Goal: Task Accomplishment & Management: Use online tool/utility

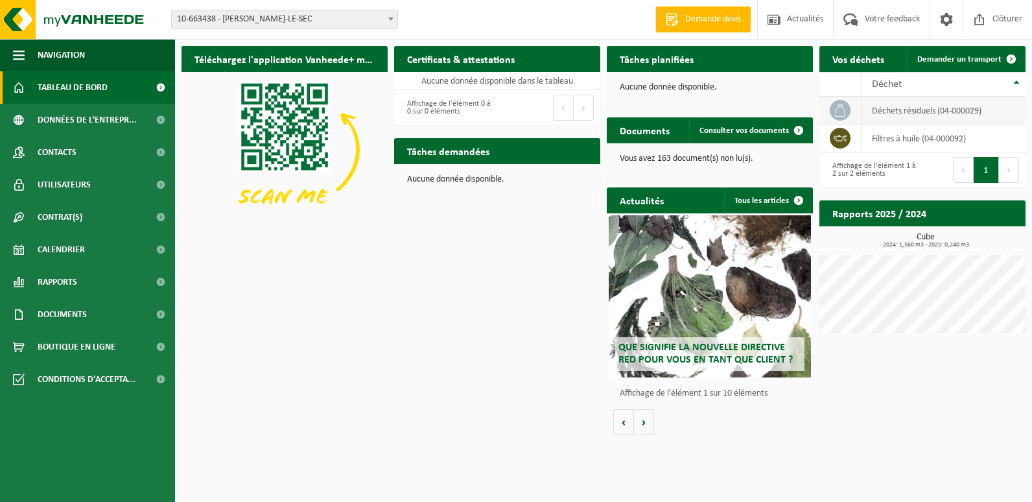
click at [873, 112] on td "déchets résiduels (04-000029)" at bounding box center [943, 111] width 163 height 28
click at [971, 50] on link "Demander un transport" at bounding box center [965, 59] width 117 height 26
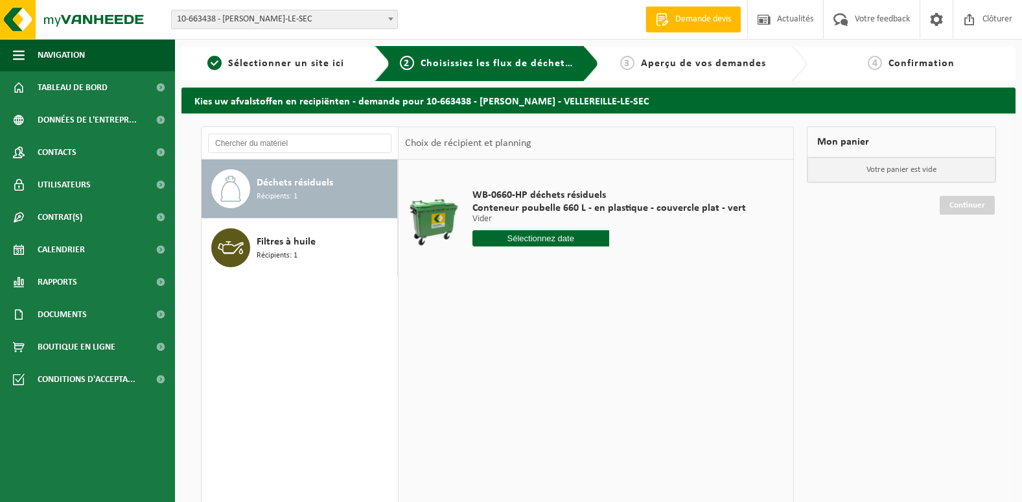
click at [557, 243] on input "text" at bounding box center [541, 238] width 137 height 16
click at [531, 312] on div "3" at bounding box center [530, 311] width 23 height 21
type input "à partir de [DATE]"
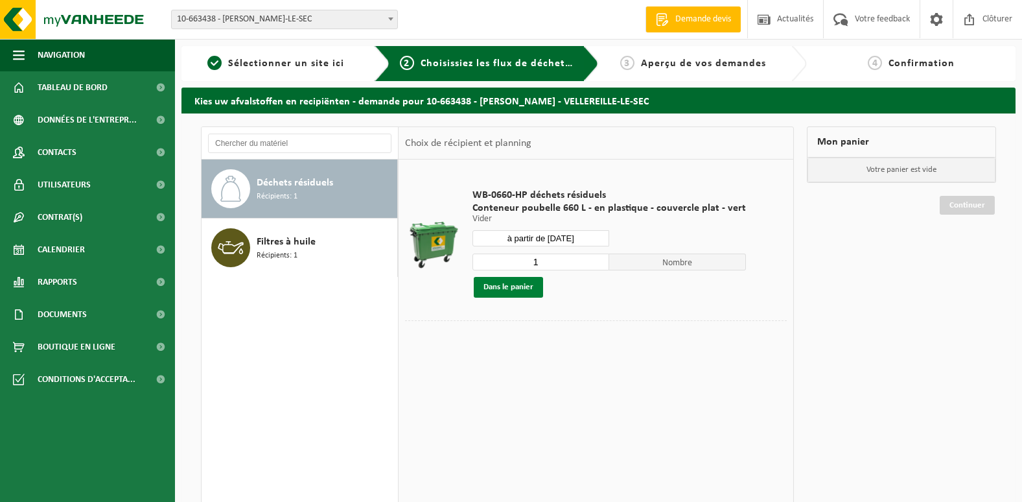
click at [501, 292] on button "Dans le panier" at bounding box center [508, 287] width 69 height 21
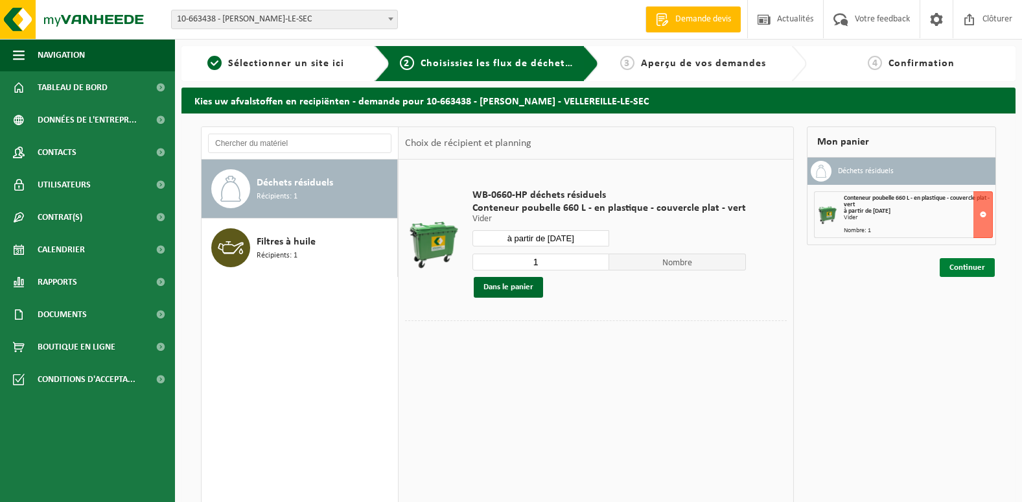
click at [963, 272] on link "Continuer" at bounding box center [967, 267] width 55 height 19
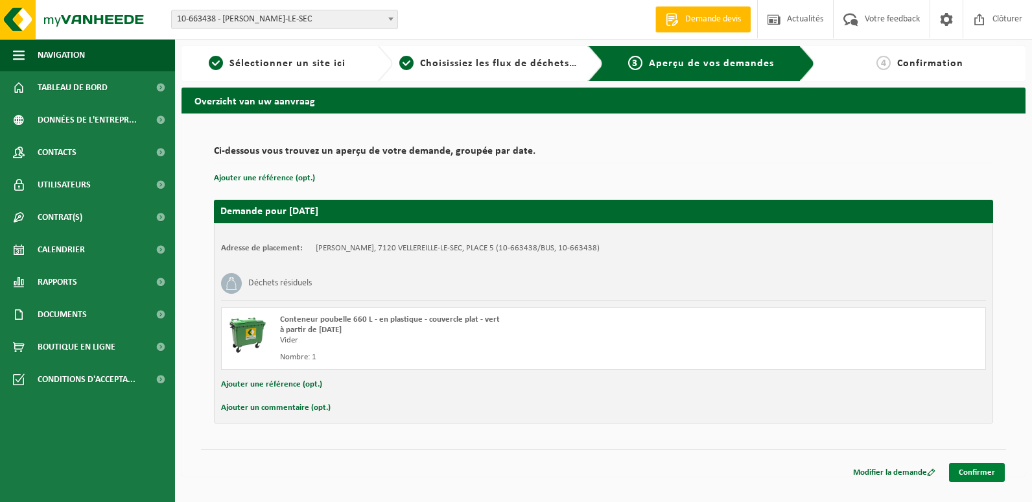
click at [982, 479] on link "Confirmer" at bounding box center [977, 472] width 56 height 19
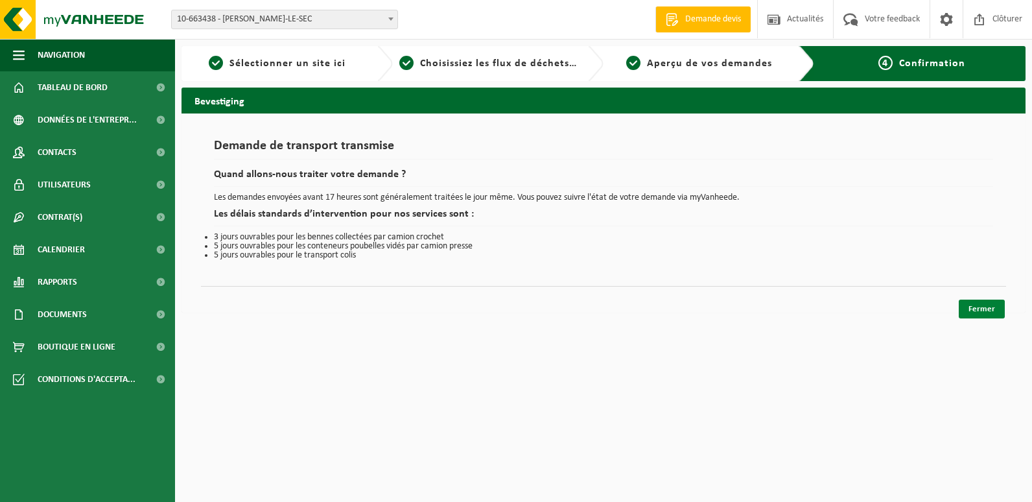
click at [962, 310] on link "Fermer" at bounding box center [982, 309] width 46 height 19
